Goal: Task Accomplishment & Management: Manage account settings

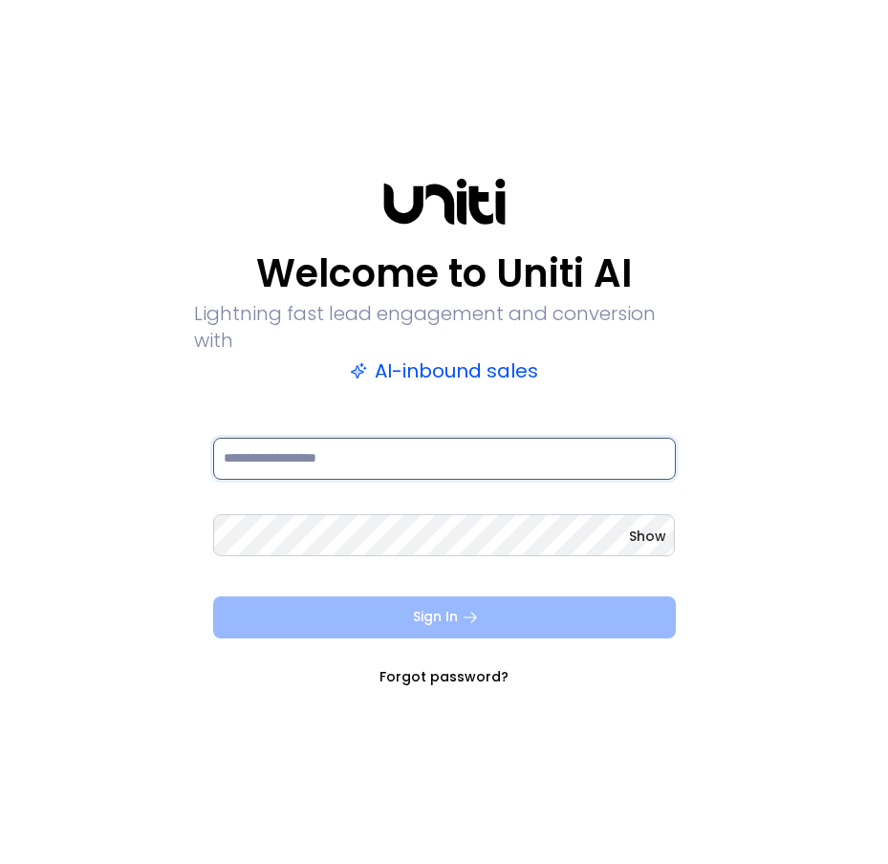
type input "**********"
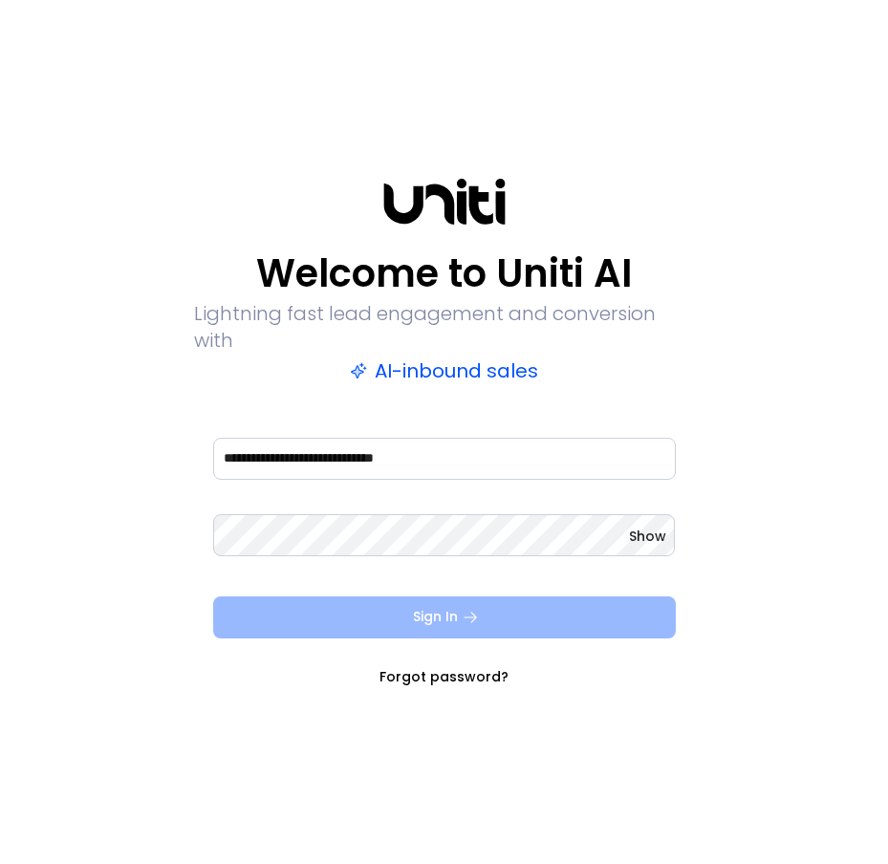
click at [456, 607] on button "Sign In" at bounding box center [444, 617] width 462 height 42
